Goal: Task Accomplishment & Management: Complete application form

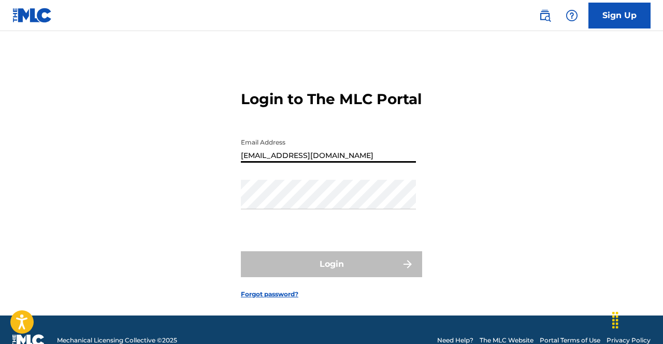
type input "[EMAIL_ADDRESS][DOMAIN_NAME]"
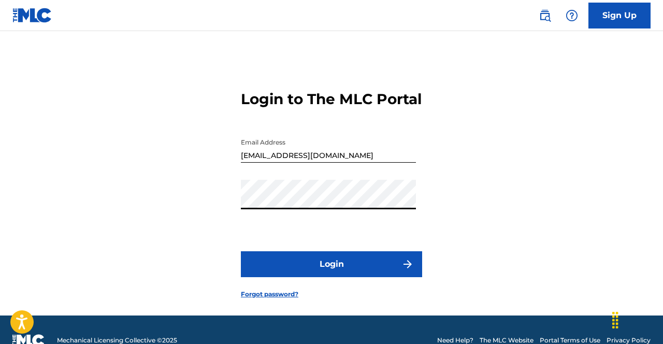
click at [334, 277] on button "Login" at bounding box center [331, 264] width 181 height 26
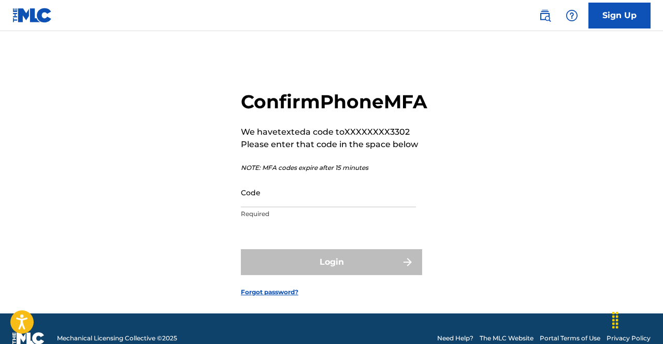
click at [312, 207] on input "Code" at bounding box center [328, 193] width 175 height 30
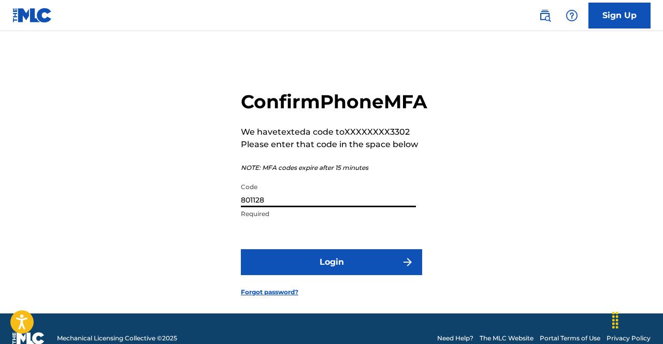
type input "801128"
click at [241, 249] on button "Login" at bounding box center [331, 262] width 181 height 26
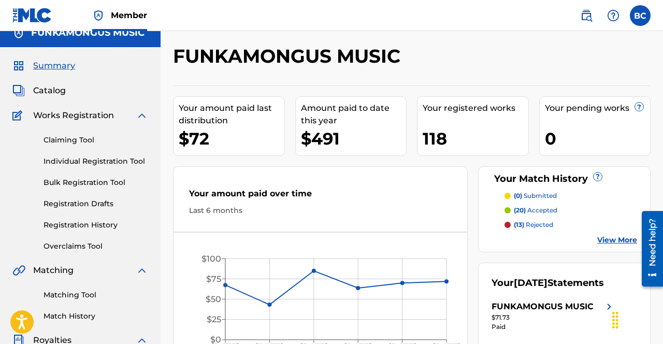
scroll to position [4, 0]
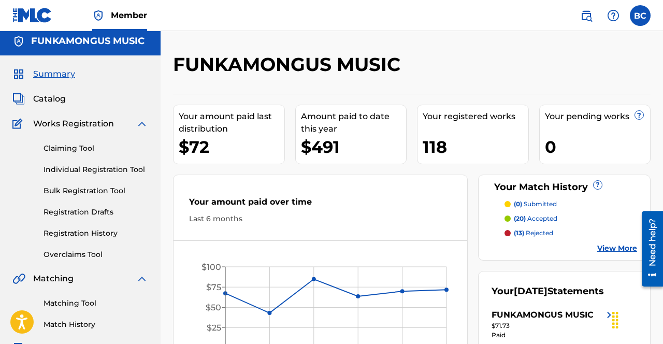
click at [56, 99] on span "Catalog" at bounding box center [49, 99] width 33 height 12
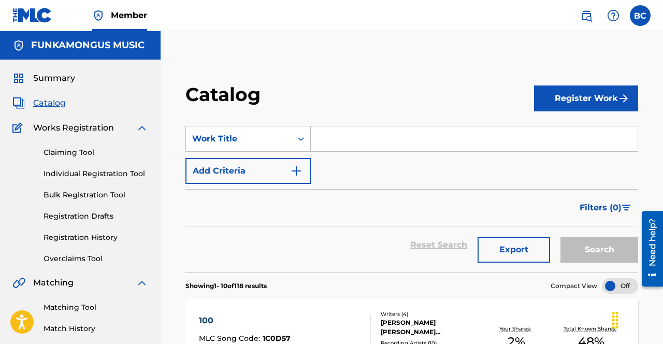
click at [332, 140] on input "Search Form" at bounding box center [474, 138] width 327 height 25
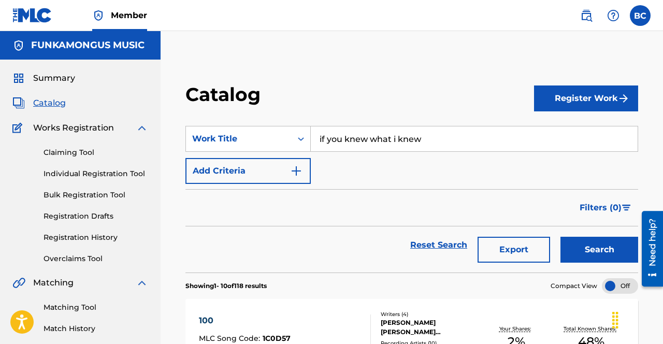
type input "if you knew what i knew"
click at [295, 170] on img "Search Form" at bounding box center [296, 171] width 12 height 12
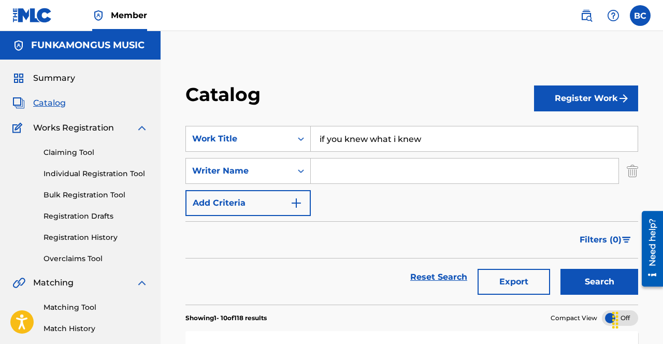
click at [326, 174] on input "Search Form" at bounding box center [465, 170] width 308 height 25
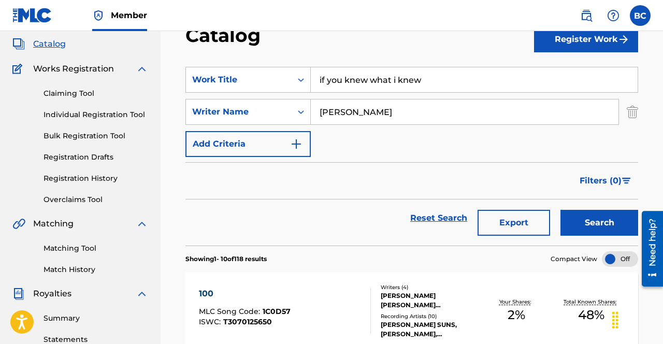
scroll to position [69, 0]
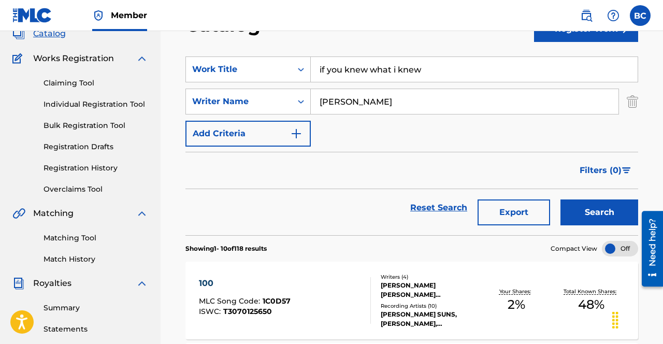
type input "[PERSON_NAME]"
click at [581, 213] on button "Search" at bounding box center [599, 212] width 78 height 26
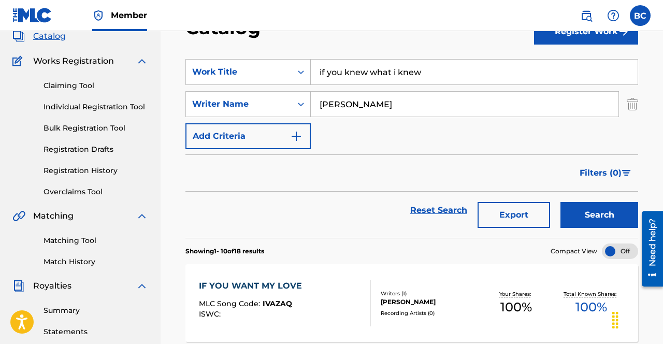
scroll to position [60, 0]
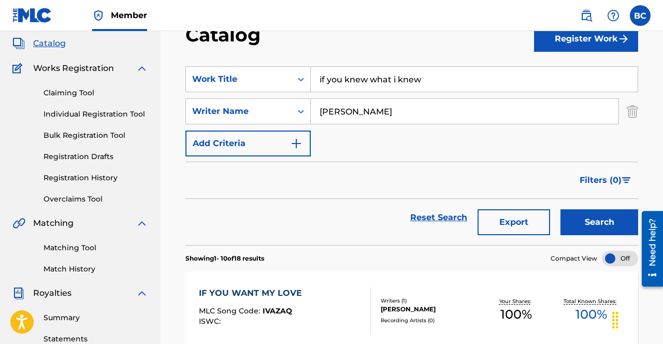
click at [61, 93] on link "Claiming Tool" at bounding box center [95, 93] width 105 height 11
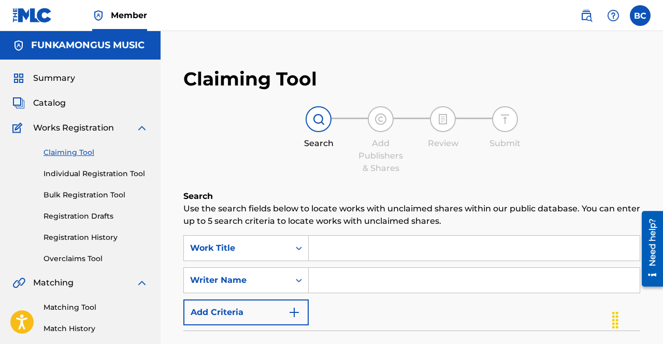
click at [333, 252] on input "Search Form" at bounding box center [474, 248] width 331 height 25
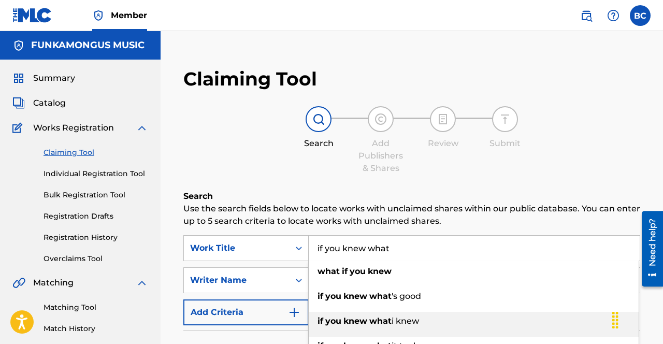
click at [366, 322] on strong "knew" at bounding box center [355, 321] width 24 height 10
type input "if you knew what i knew"
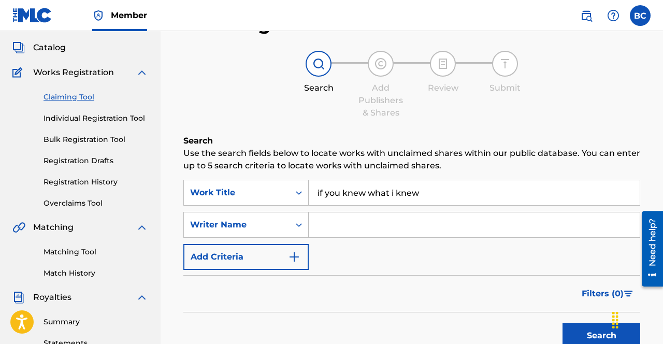
scroll to position [58, 0]
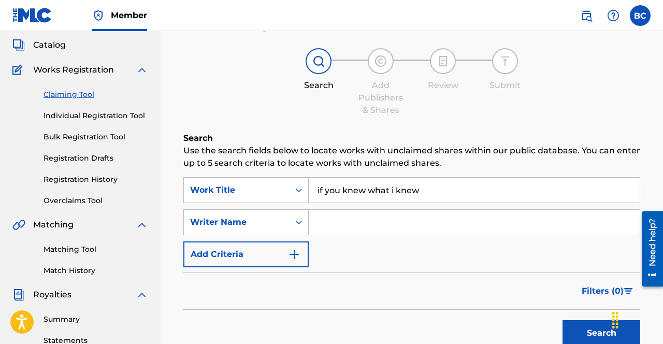
click at [339, 228] on input "Search Form" at bounding box center [474, 222] width 331 height 25
type input "[PERSON_NAME]"
click at [579, 336] on button "Search" at bounding box center [601, 333] width 78 height 26
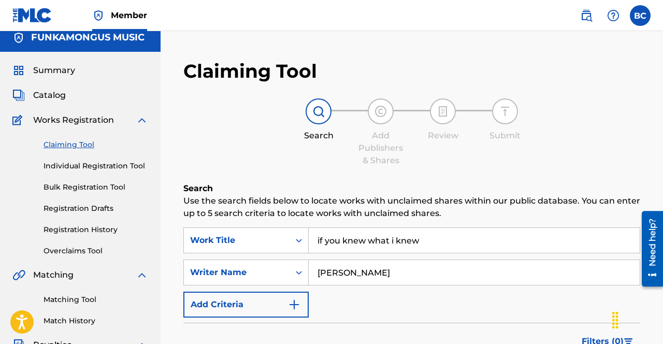
scroll to position [0, 0]
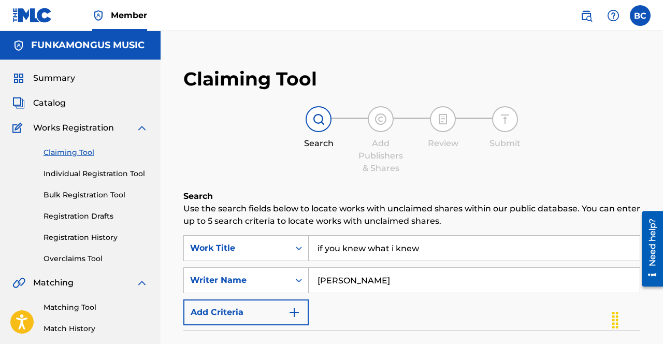
click at [91, 173] on link "Individual Registration Tool" at bounding box center [95, 173] width 105 height 11
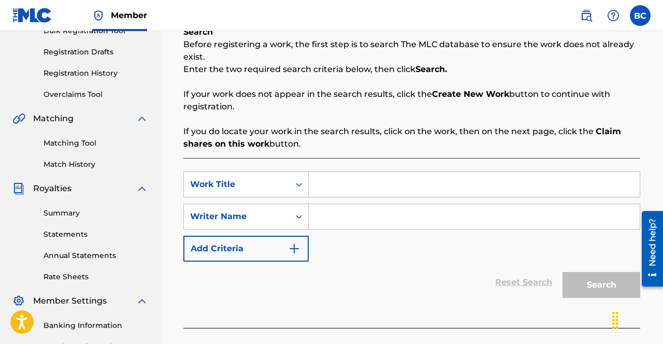
scroll to position [183, 0]
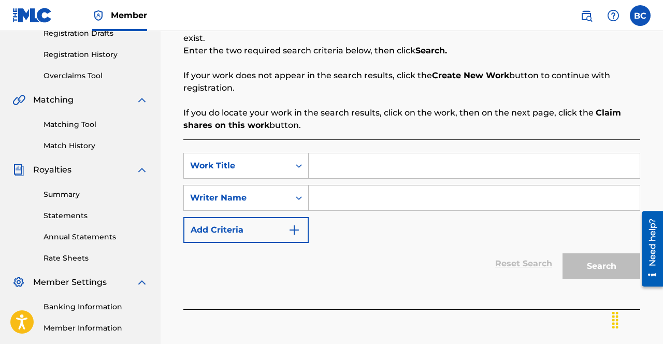
click at [364, 167] on input "Search Form" at bounding box center [474, 165] width 331 height 25
type input "if you knew what i knew"
click at [358, 207] on input "Search Form" at bounding box center [474, 197] width 331 height 25
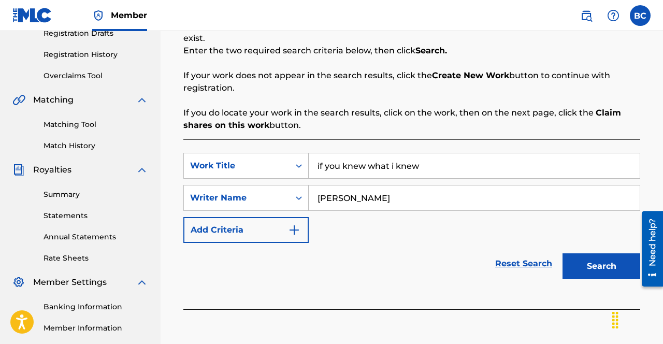
type input "[PERSON_NAME]"
click at [590, 271] on button "Search" at bounding box center [601, 266] width 78 height 26
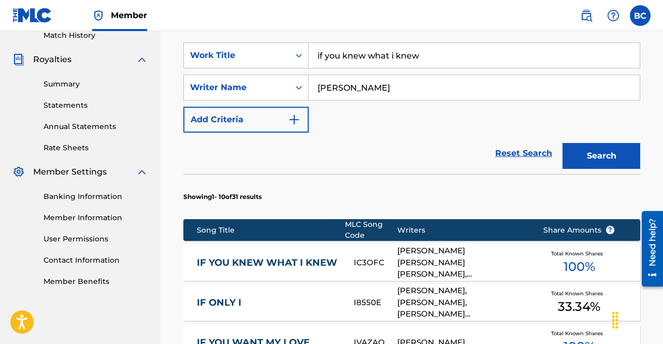
scroll to position [317, 0]
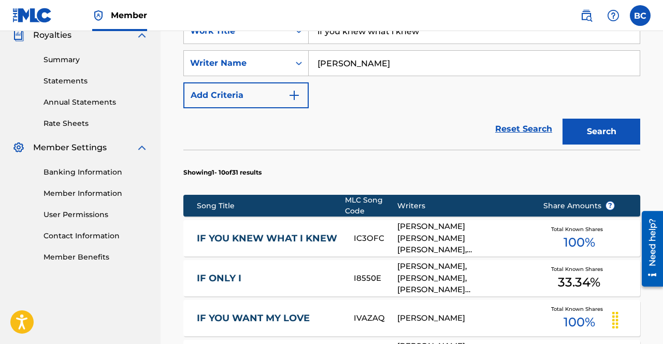
click at [436, 241] on div "[PERSON_NAME] [PERSON_NAME] [PERSON_NAME], [PERSON_NAME]" at bounding box center [462, 238] width 130 height 35
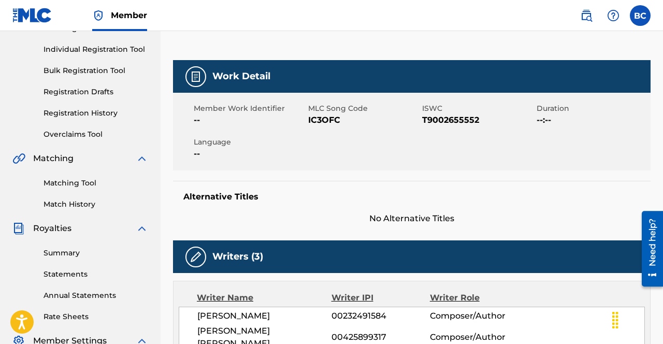
scroll to position [128, 0]
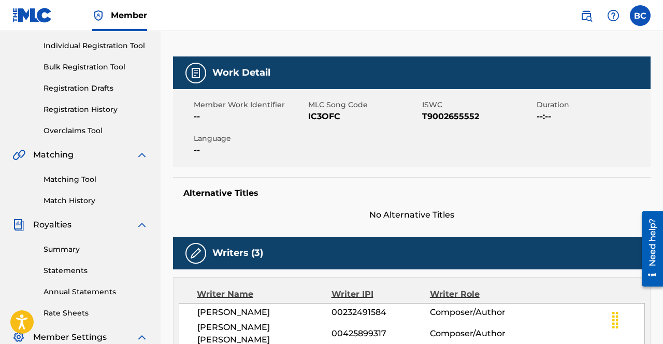
click at [307, 115] on div "Member Work Identifier --" at bounding box center [251, 110] width 114 height 23
drag, startPoint x: 307, startPoint y: 115, endPoint x: 346, endPoint y: 124, distance: 40.8
click at [346, 124] on div "Member Work Identifier -- MLC Song Code IC3OFC ISWC T9002655552 Duration --:-- …" at bounding box center [411, 128] width 477 height 78
click at [343, 118] on span "IC3OFC" at bounding box center [364, 116] width 112 height 12
drag, startPoint x: 309, startPoint y: 116, endPoint x: 349, endPoint y: 119, distance: 40.5
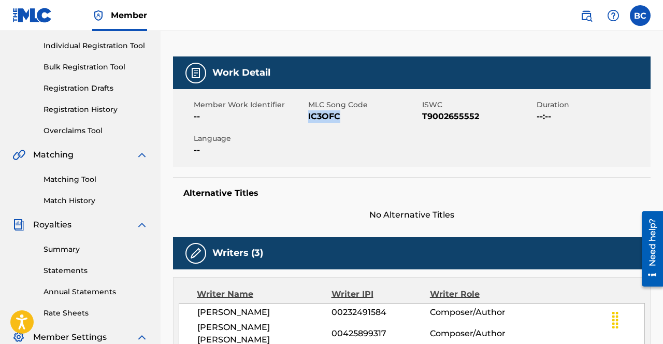
click at [349, 119] on span "IC3OFC" at bounding box center [364, 116] width 112 height 12
copy span "IC3OFC"
click at [81, 48] on link "Individual Registration Tool" at bounding box center [95, 45] width 105 height 11
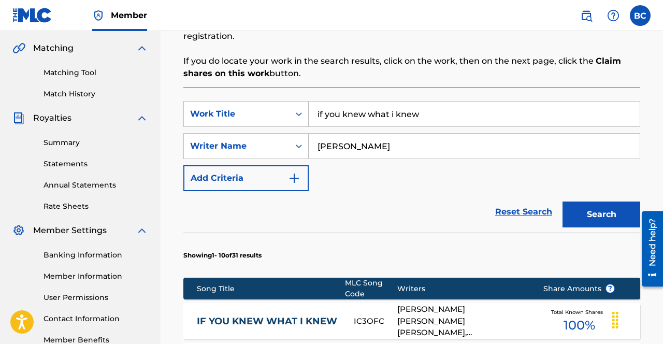
scroll to position [235, 0]
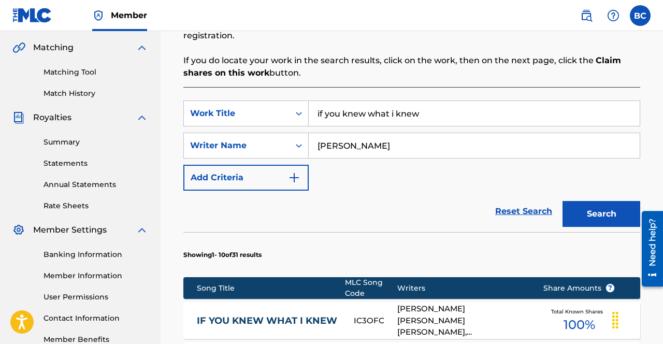
click at [200, 171] on button "Add Criteria" at bounding box center [245, 178] width 125 height 26
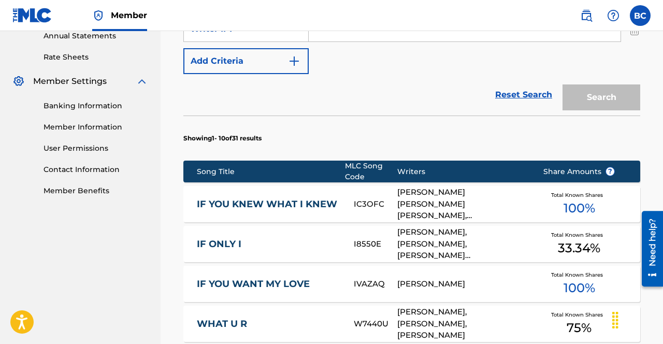
scroll to position [385, 0]
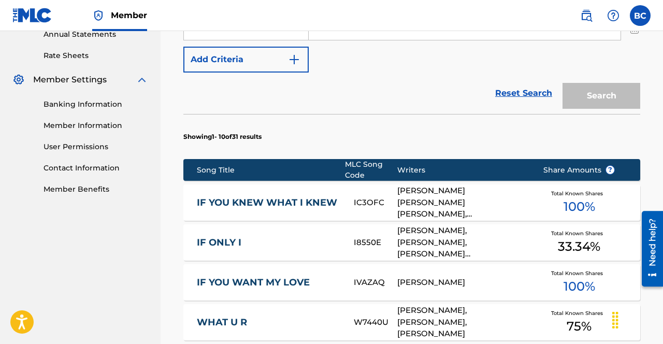
click at [430, 203] on div "[PERSON_NAME] [PERSON_NAME] [PERSON_NAME], [PERSON_NAME]" at bounding box center [462, 202] width 130 height 35
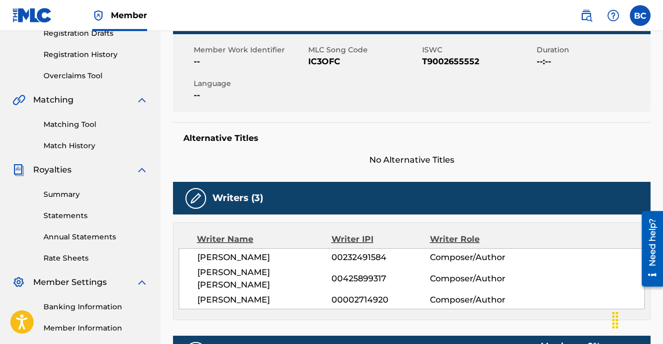
scroll to position [190, 0]
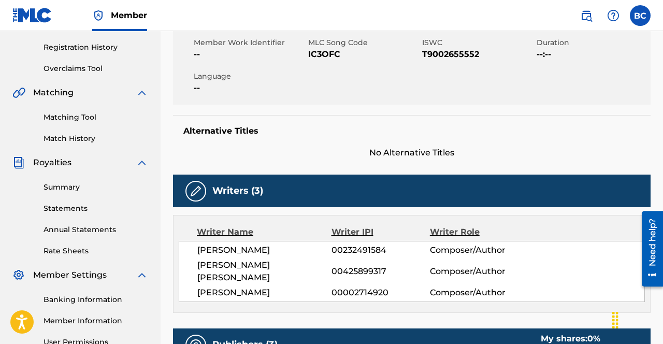
click at [195, 192] on img at bounding box center [196, 191] width 12 height 12
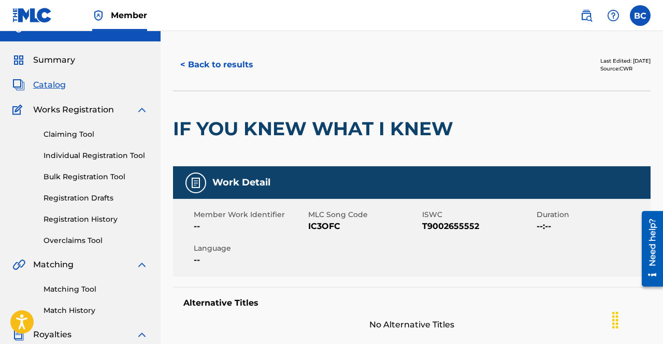
scroll to position [14, 0]
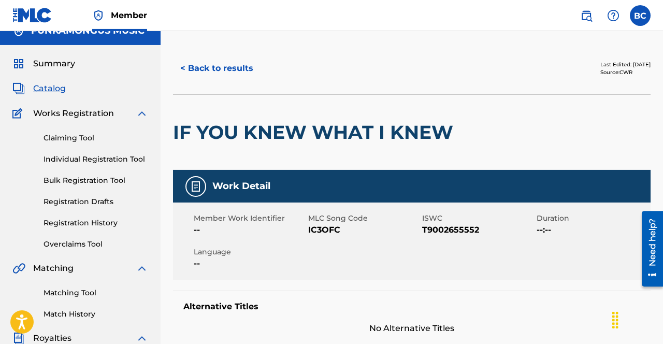
click at [74, 136] on link "Claiming Tool" at bounding box center [95, 138] width 105 height 11
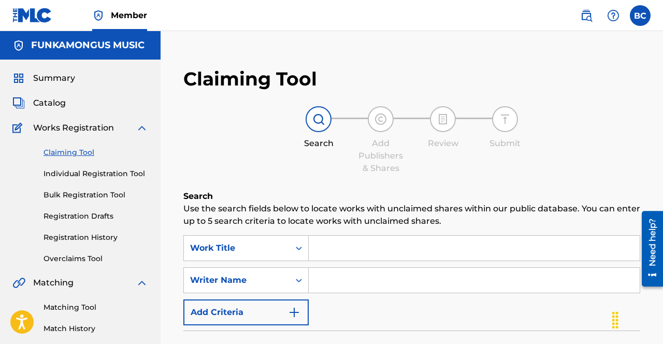
click at [333, 252] on input "Search Form" at bounding box center [474, 248] width 331 height 25
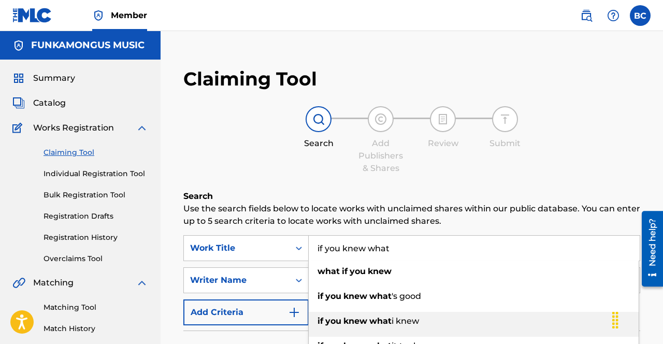
click at [356, 324] on strong "knew" at bounding box center [355, 321] width 24 height 10
type input "if you knew what i knew"
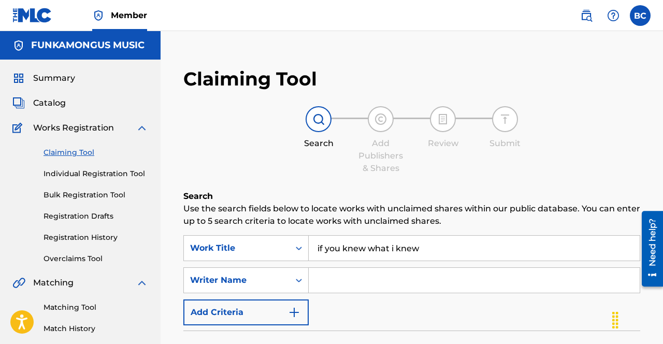
click at [327, 281] on input "Search Form" at bounding box center [474, 280] width 331 height 25
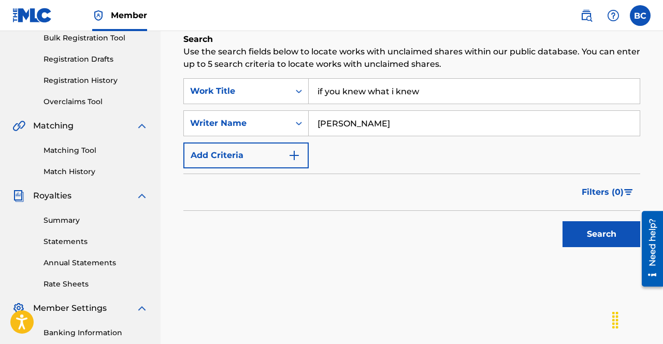
scroll to position [169, 0]
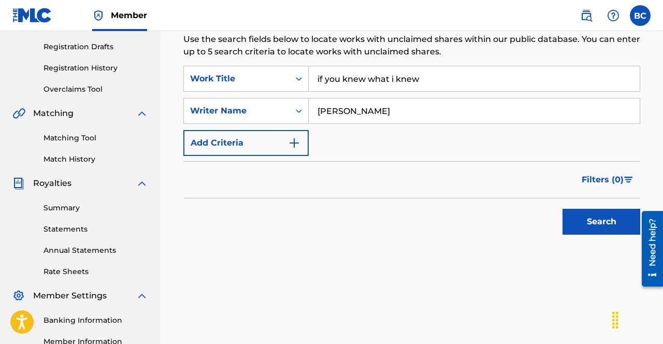
type input "[PERSON_NAME]"
click at [589, 221] on button "Search" at bounding box center [601, 222] width 78 height 26
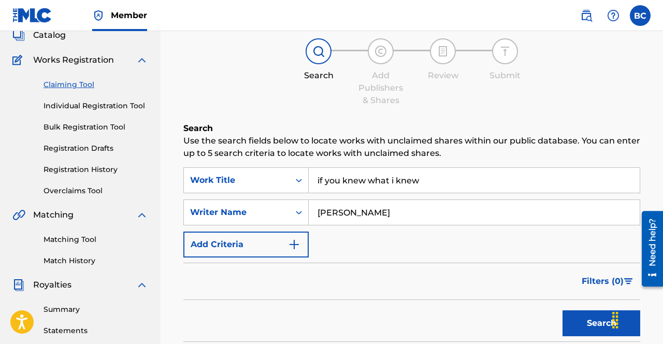
scroll to position [67, 0]
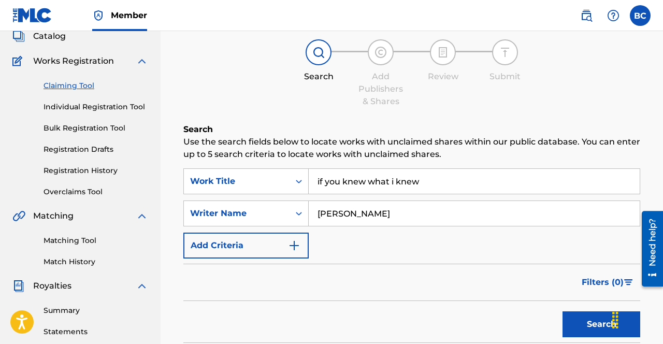
click at [293, 244] on img "Search Form" at bounding box center [294, 245] width 12 height 12
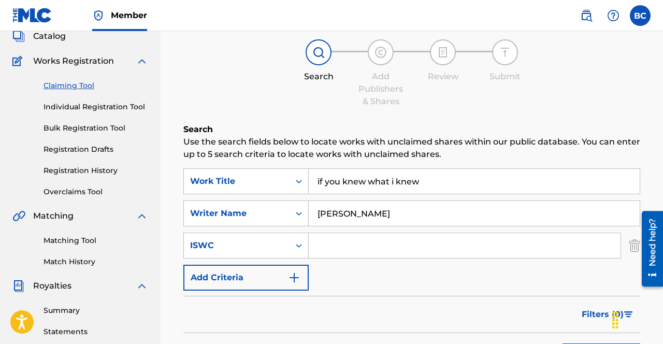
click at [294, 276] on img "Search Form" at bounding box center [294, 277] width 12 height 12
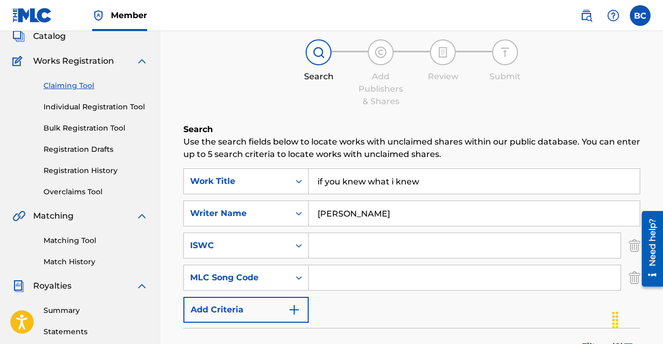
click at [328, 279] on input "Search Form" at bounding box center [465, 277] width 312 height 25
paste input "IC3OFC"
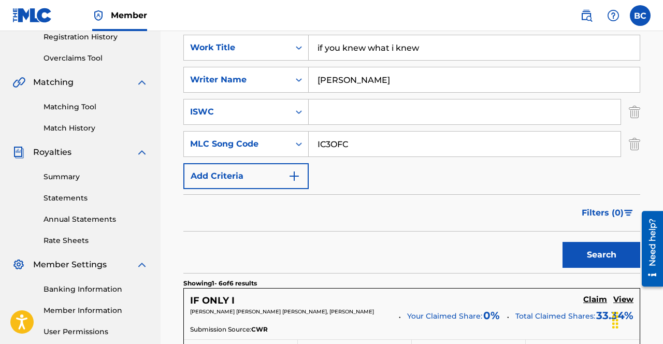
scroll to position [207, 0]
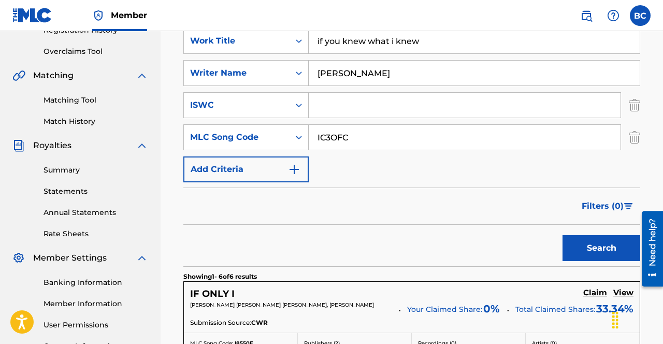
type input "IC3OFC"
click at [588, 244] on button "Search" at bounding box center [601, 248] width 78 height 26
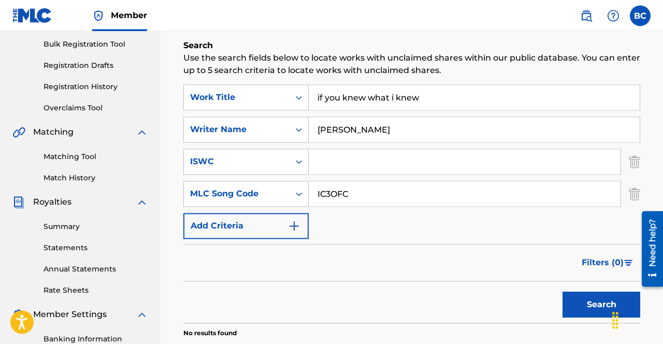
scroll to position [151, 0]
click at [295, 224] on img "Search Form" at bounding box center [294, 225] width 12 height 12
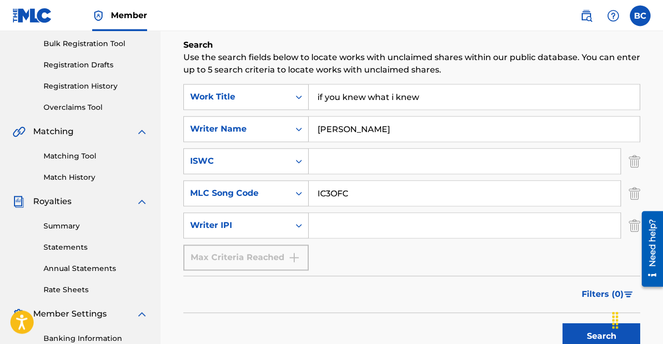
click at [295, 261] on div "Max Criteria Reached" at bounding box center [245, 257] width 125 height 26
click at [295, 258] on div "Max Criteria Reached" at bounding box center [245, 257] width 125 height 26
click at [298, 194] on icon "Search Form" at bounding box center [299, 193] width 10 height 10
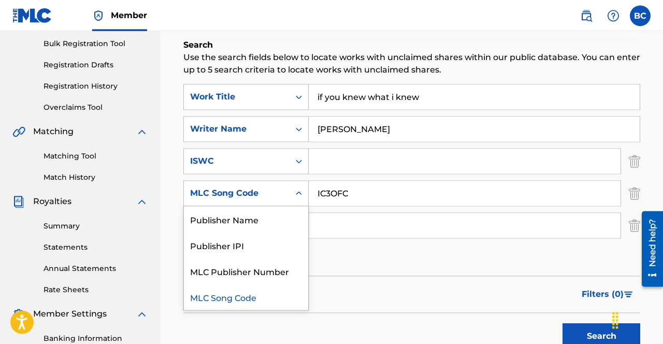
click at [331, 222] on input "Search Form" at bounding box center [465, 225] width 312 height 25
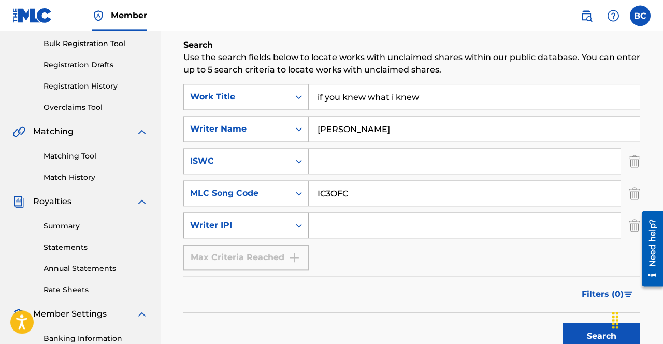
click at [299, 223] on icon "Search Form" at bounding box center [299, 225] width 10 height 10
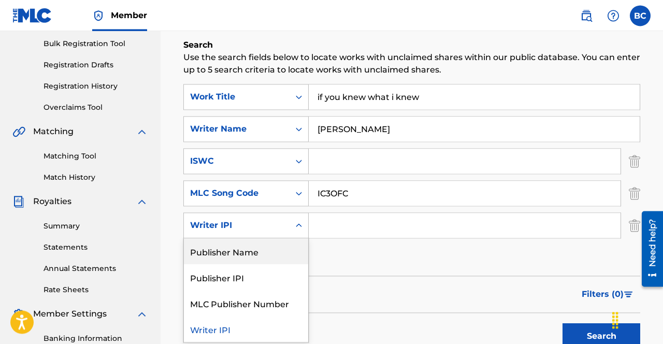
click at [271, 255] on div "Publisher Name" at bounding box center [246, 251] width 124 height 26
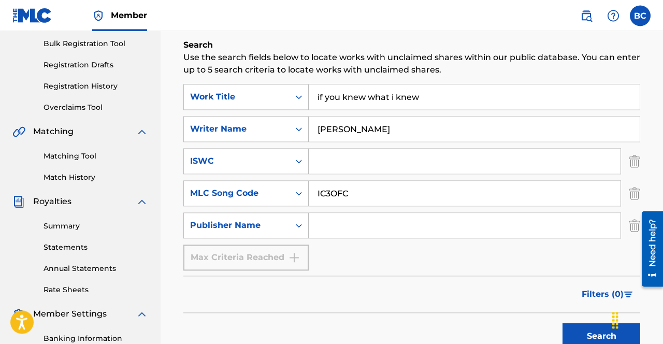
click at [330, 226] on input "Search Form" at bounding box center [465, 225] width 312 height 25
type input "Funkamongus Music"
click at [604, 333] on button "Search" at bounding box center [601, 336] width 78 height 26
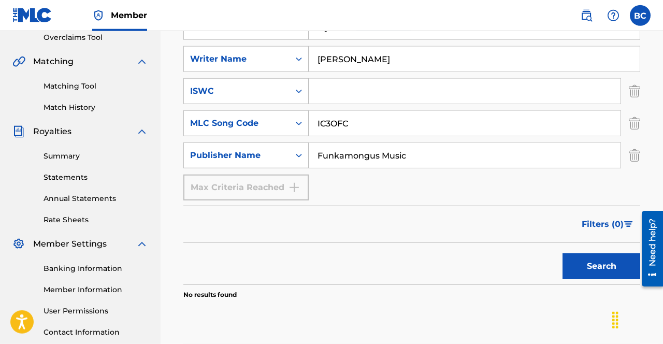
scroll to position [208, 0]
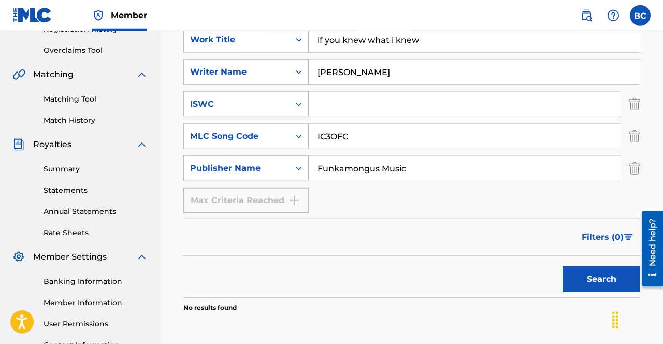
click at [576, 278] on button "Search" at bounding box center [601, 279] width 78 height 26
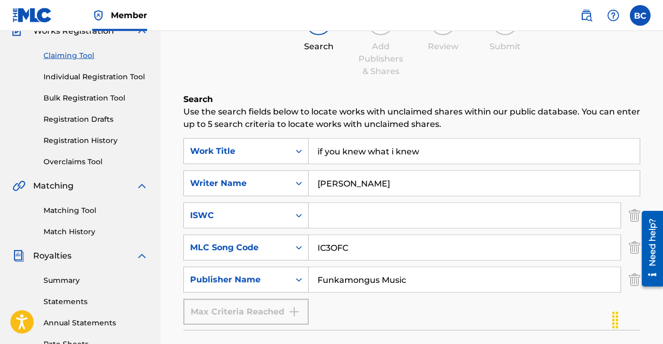
scroll to position [81, 0]
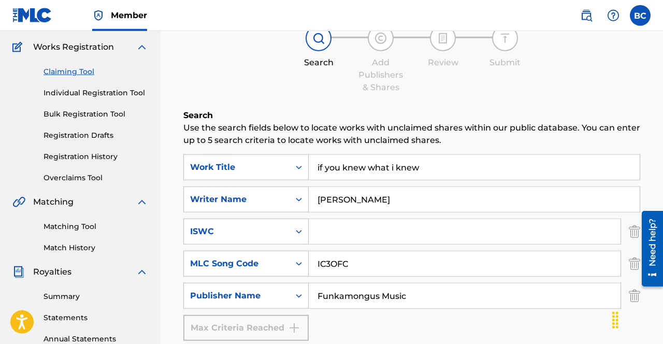
click at [92, 94] on link "Individual Registration Tool" at bounding box center [95, 93] width 105 height 11
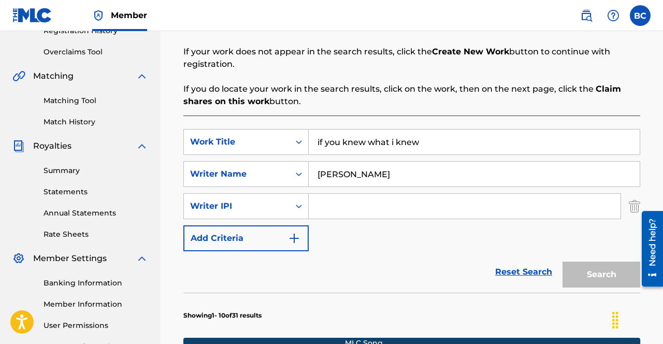
scroll to position [207, 0]
click at [298, 207] on icon "Search Form" at bounding box center [299, 205] width 10 height 10
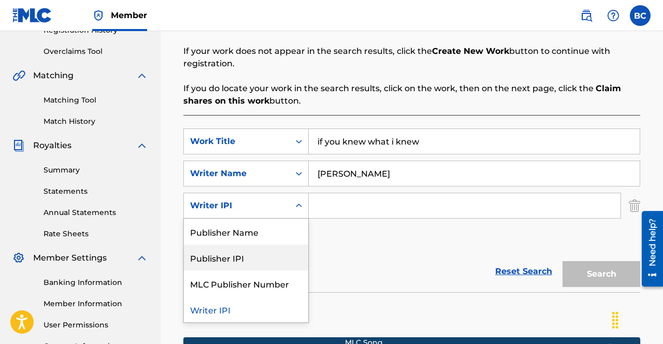
click at [339, 238] on div "SearchWithCriteriacc46e077-4f7e-4172-916e-b022c16af6de Work Title if you knew w…" at bounding box center [411, 189] width 457 height 122
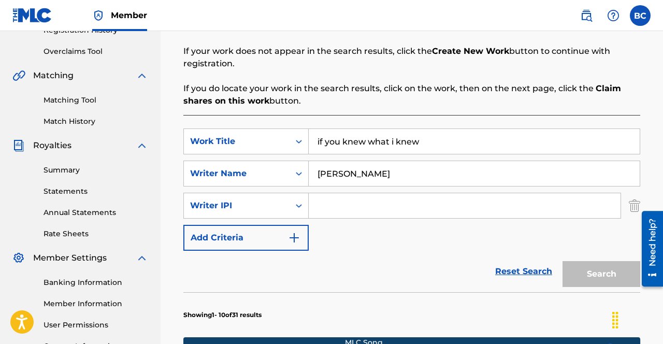
click at [267, 241] on button "Add Criteria" at bounding box center [245, 238] width 125 height 26
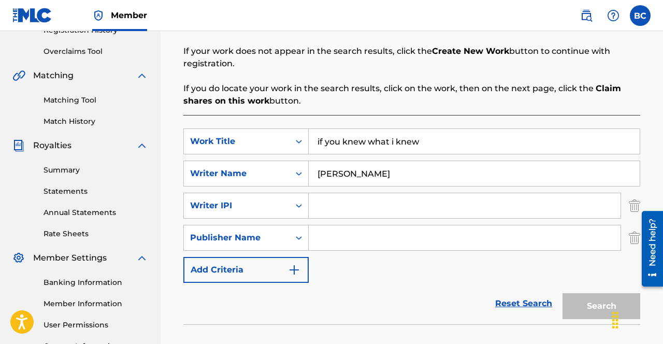
click at [269, 270] on button "Add Criteria" at bounding box center [245, 270] width 125 height 26
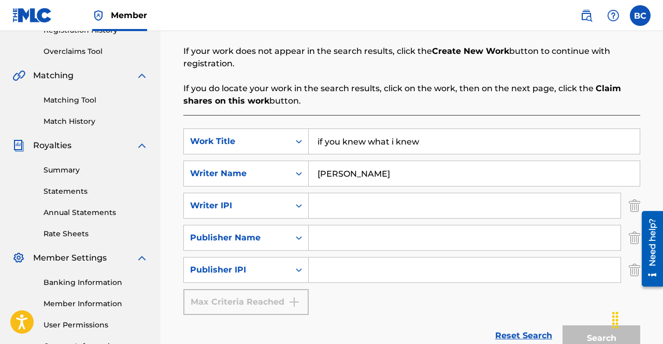
click at [260, 307] on div "Max Criteria Reached" at bounding box center [245, 302] width 125 height 26
click at [328, 240] on input "Search Form" at bounding box center [465, 237] width 312 height 25
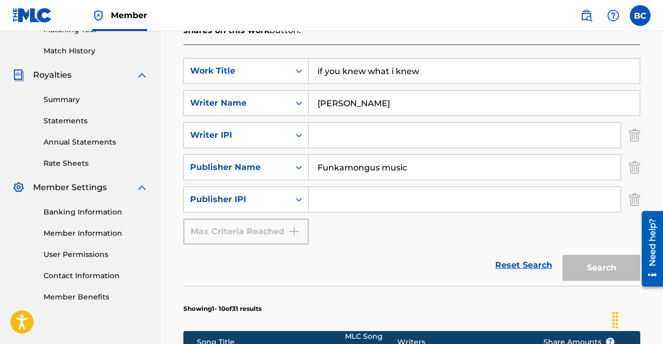
scroll to position [281, 0]
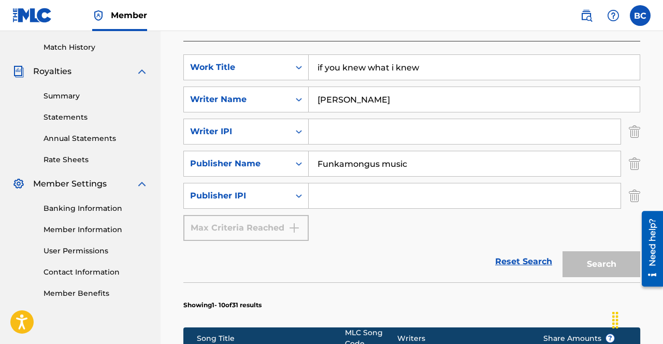
type input "Funkamongus music"
click at [577, 266] on div "Search" at bounding box center [598, 261] width 83 height 41
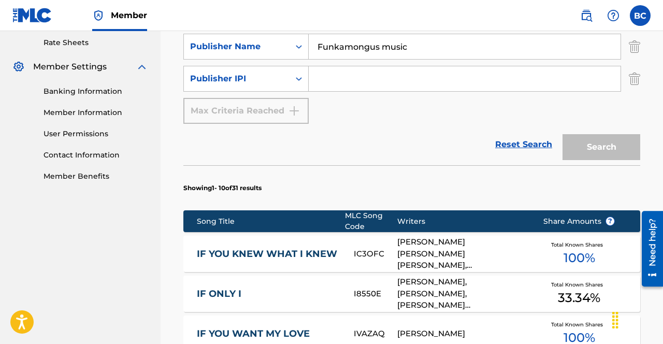
scroll to position [400, 0]
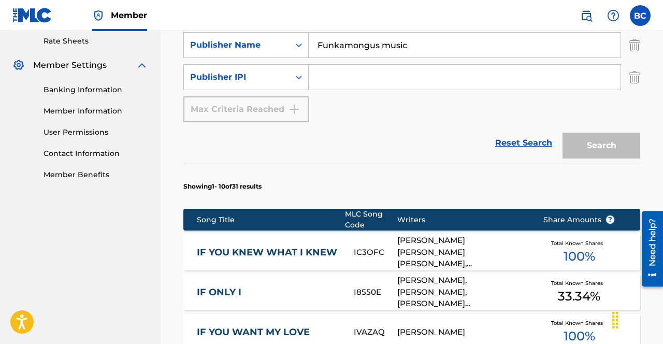
click at [580, 258] on span "100 %" at bounding box center [579, 256] width 32 height 19
